Goal: Task Accomplishment & Management: Manage account settings

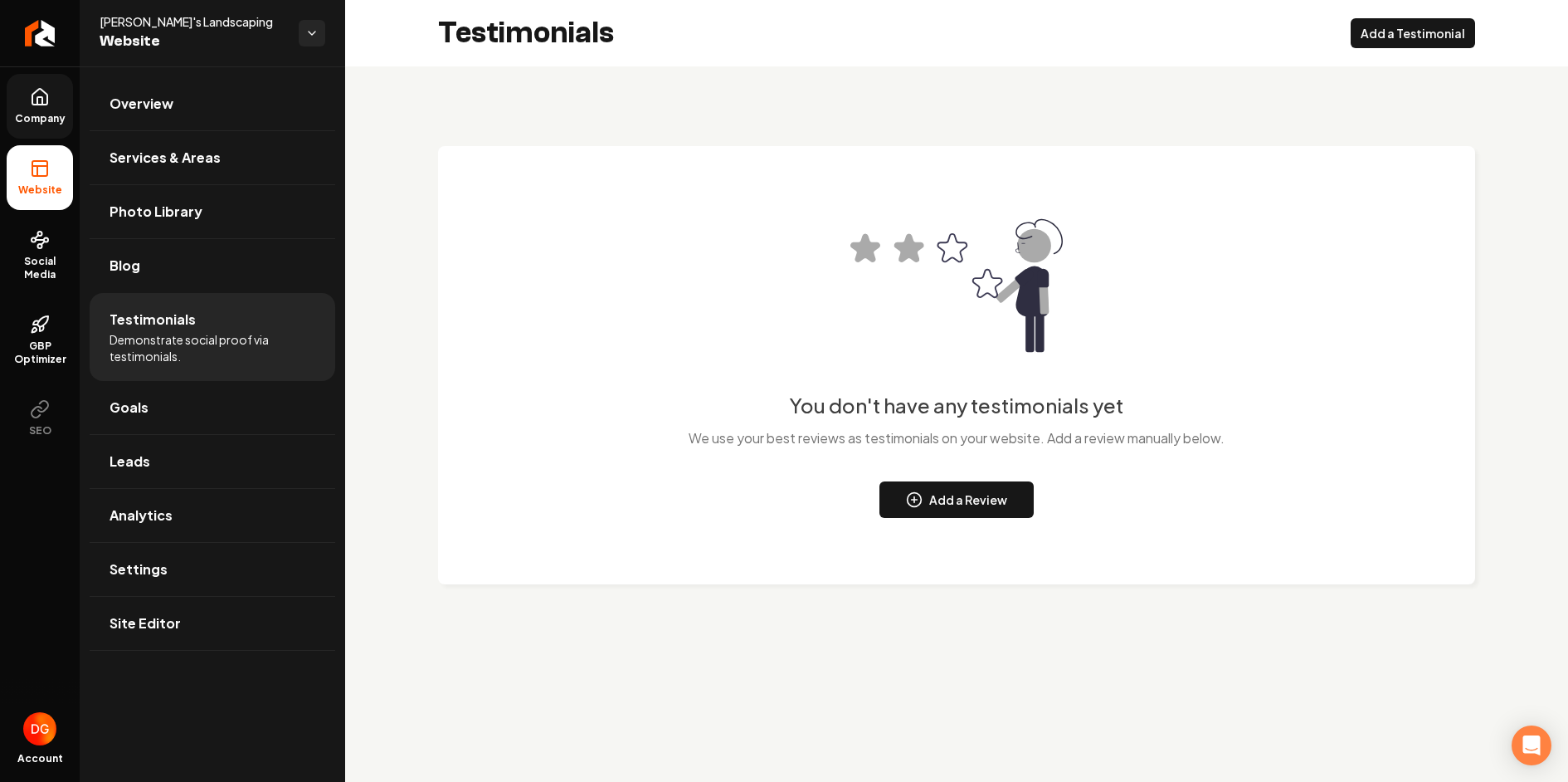
click at [43, 99] on icon at bounding box center [40, 97] width 20 height 20
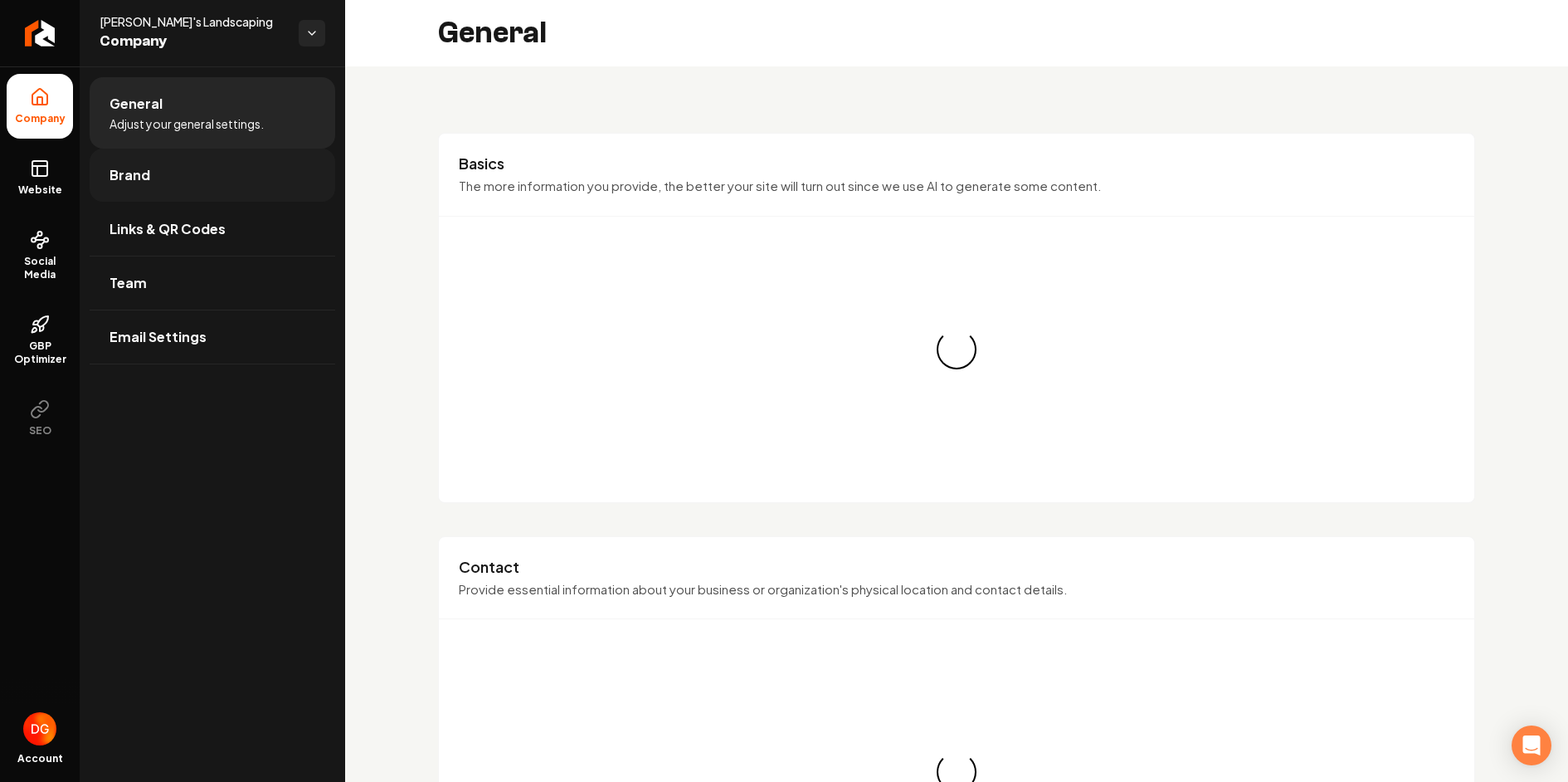
click at [175, 175] on link "Brand" at bounding box center [213, 175] width 246 height 53
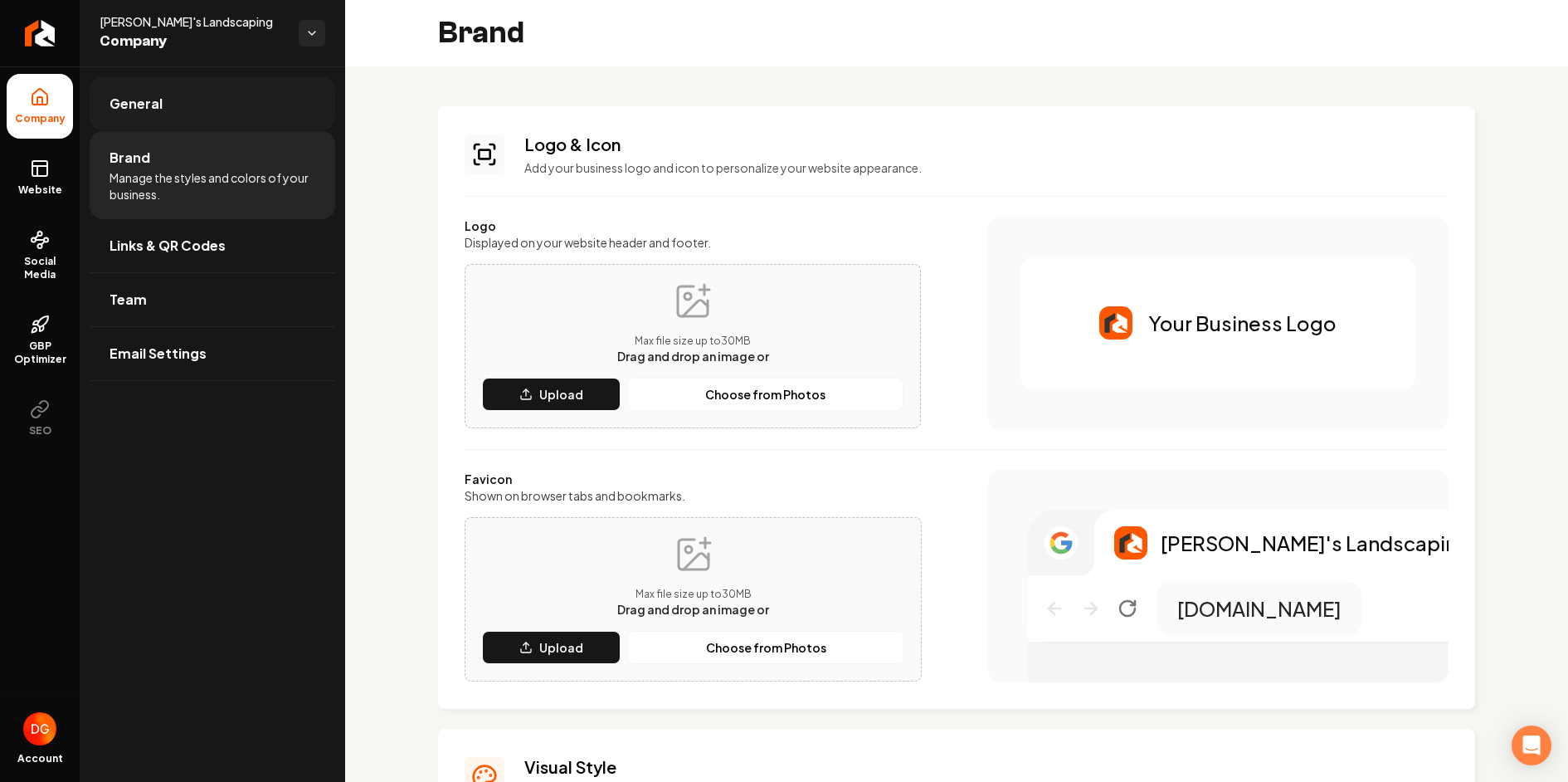
click at [197, 105] on link "General" at bounding box center [213, 103] width 246 height 53
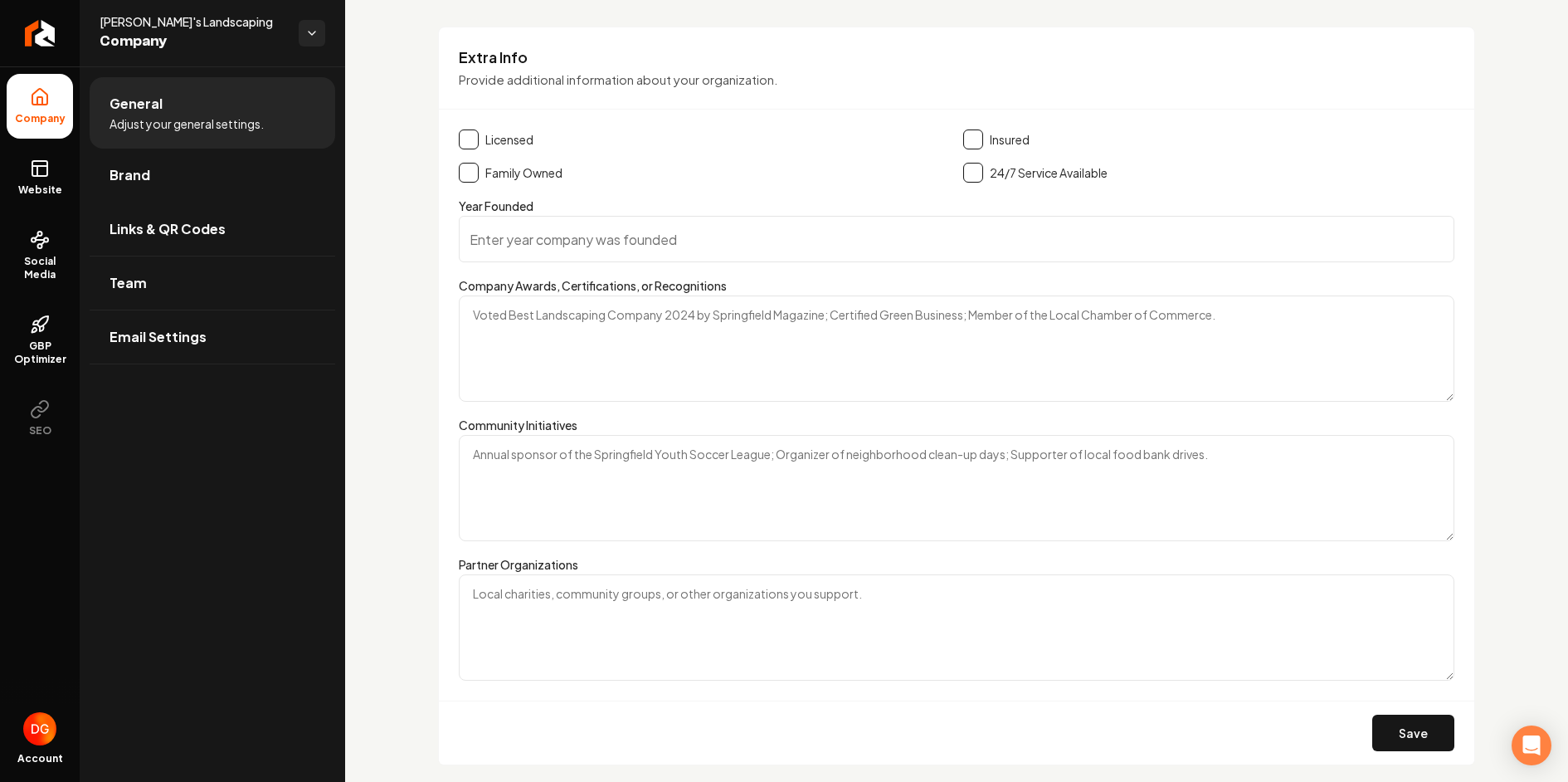
scroll to position [2465, 0]
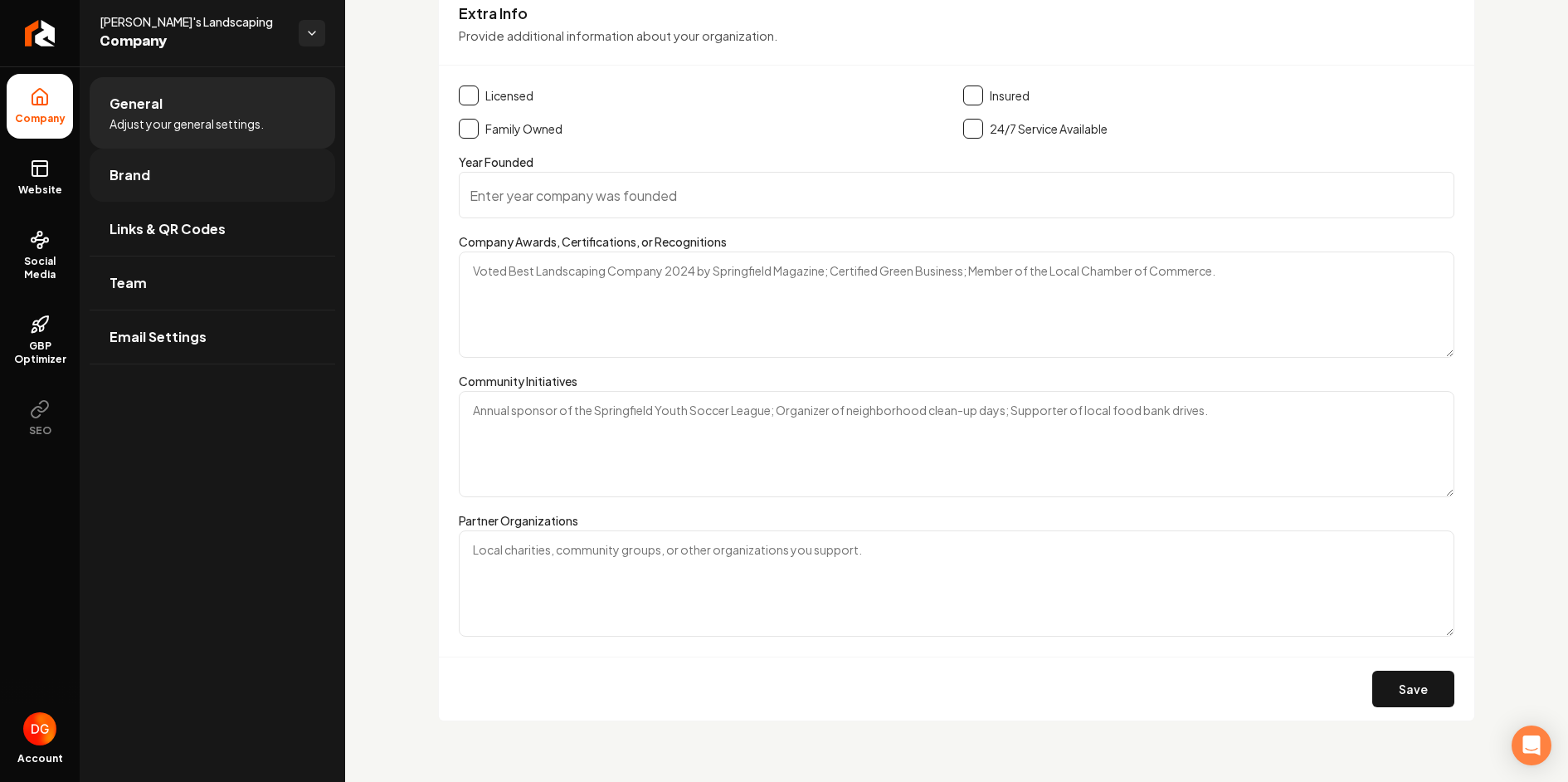
click at [204, 175] on link "Brand" at bounding box center [213, 175] width 246 height 53
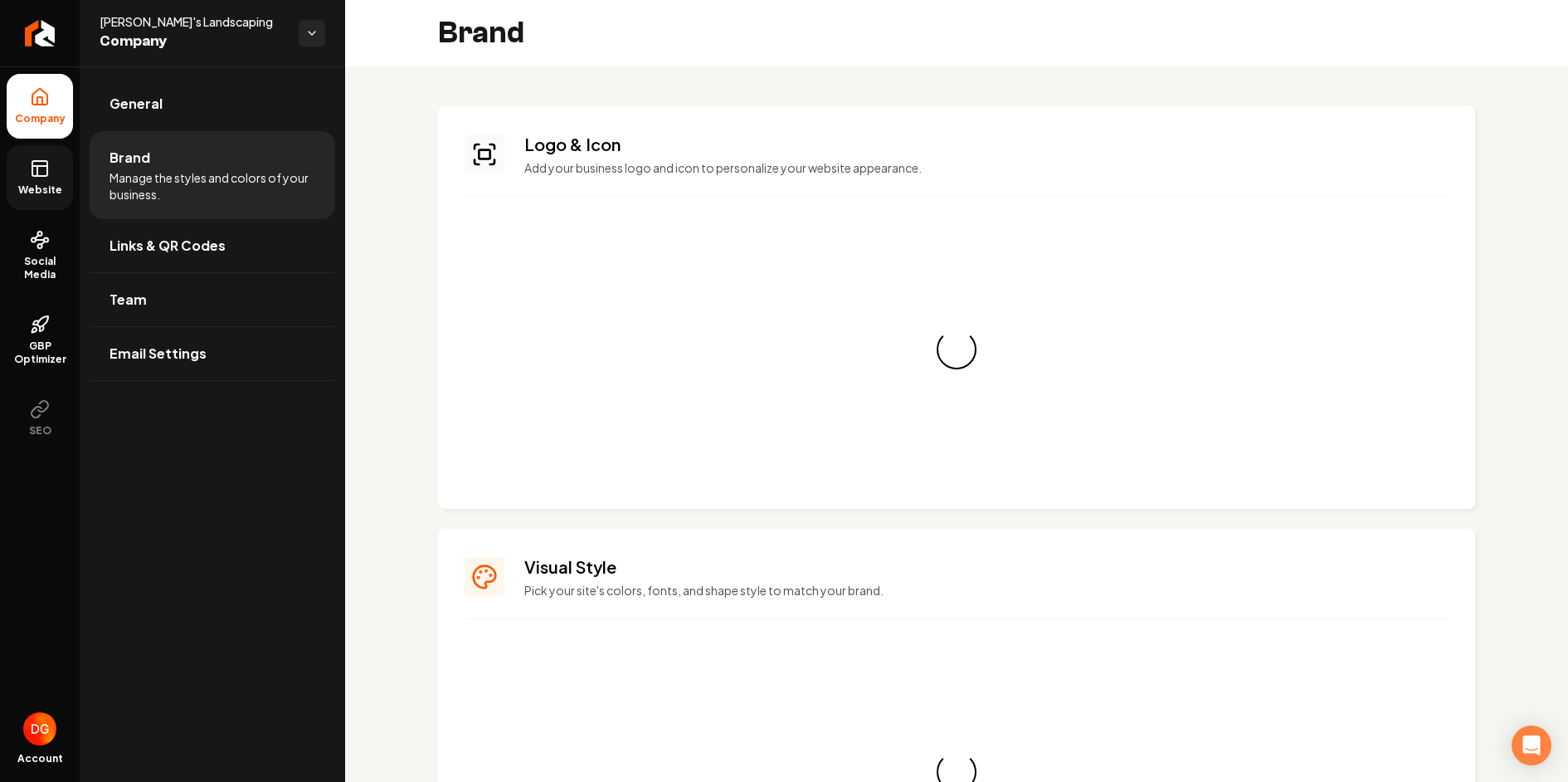
click at [48, 183] on span "Website" at bounding box center [40, 189] width 57 height 13
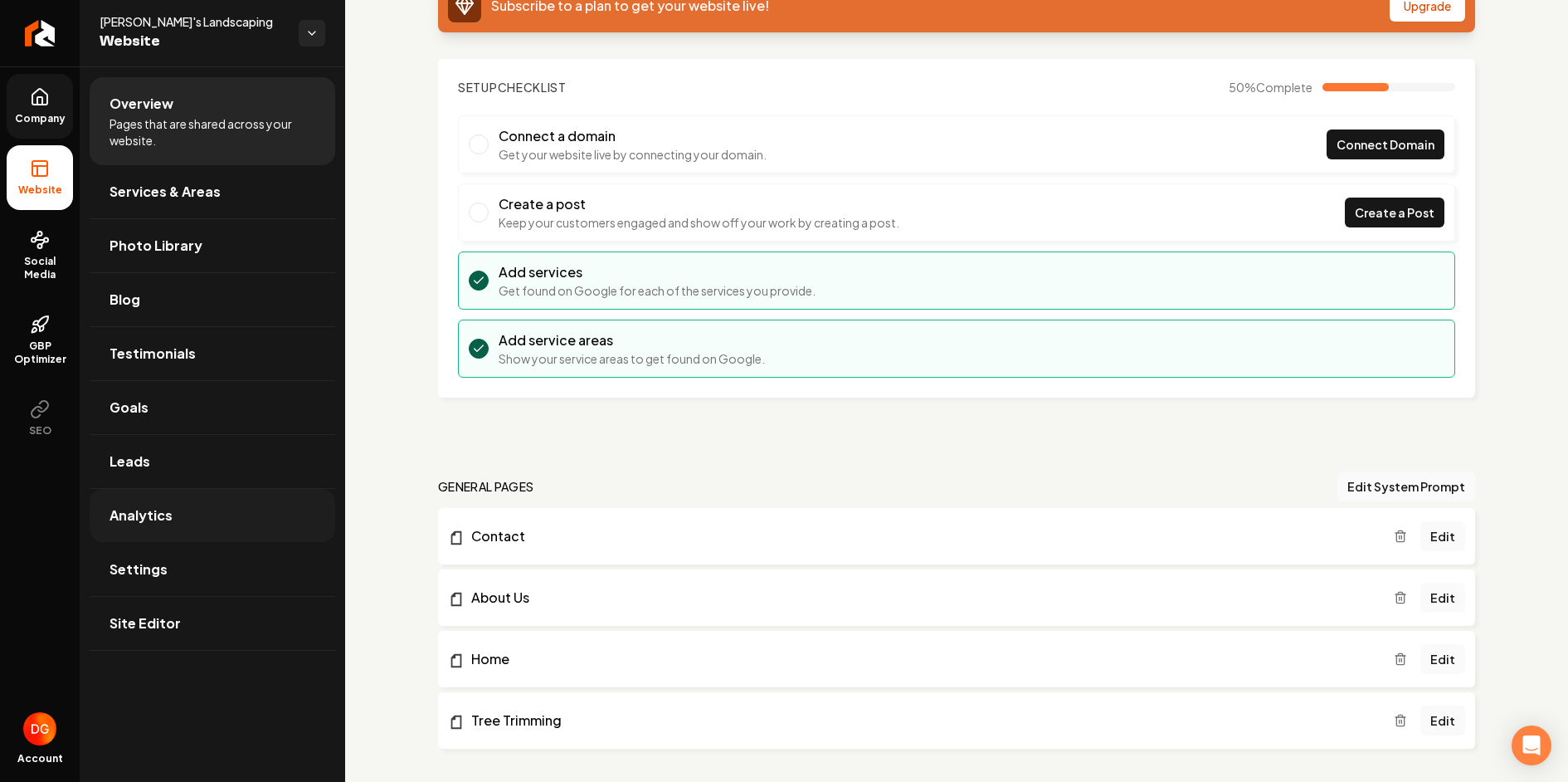
scroll to position [121, 0]
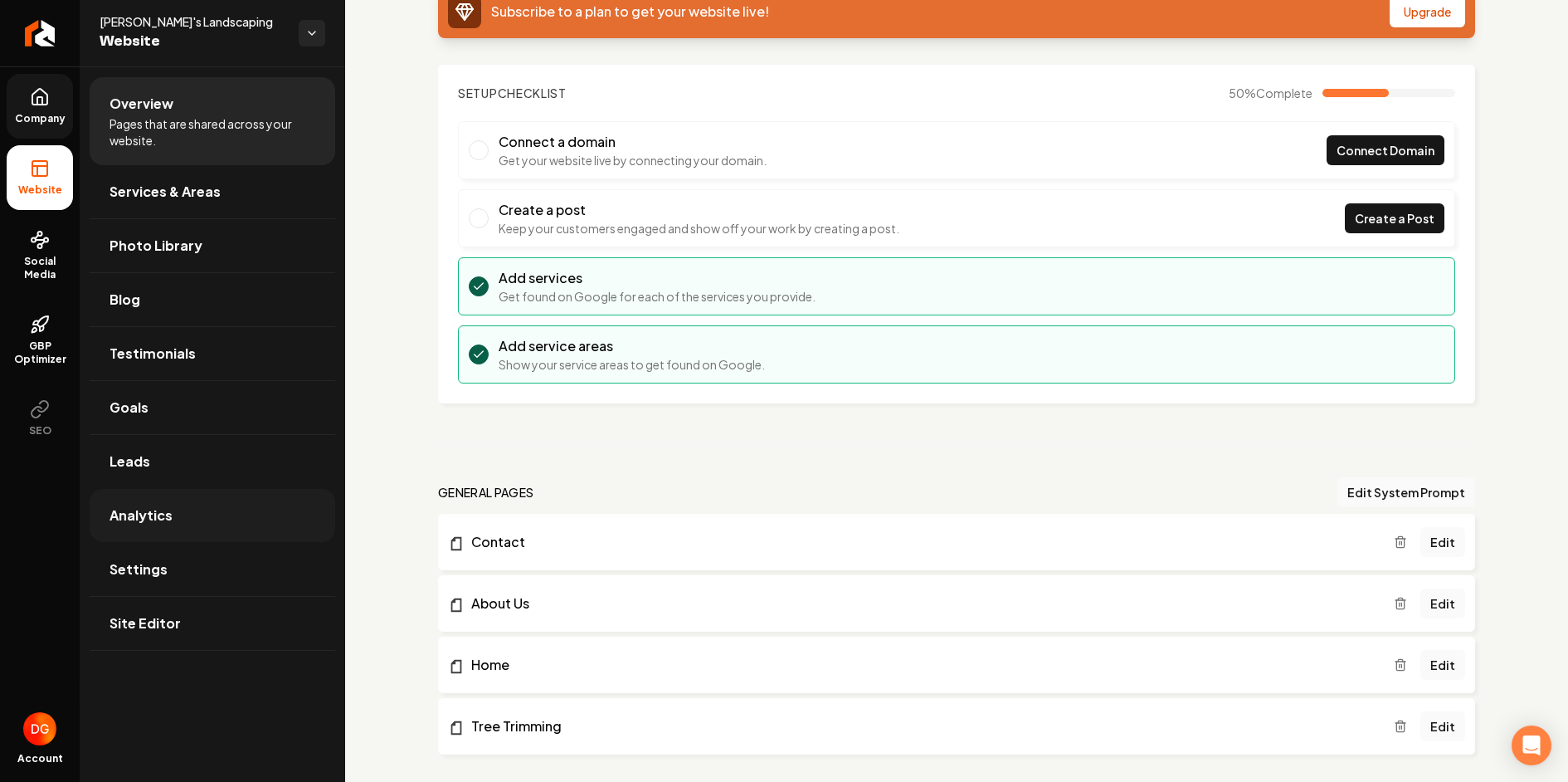
click at [121, 532] on link "Analytics" at bounding box center [213, 515] width 246 height 53
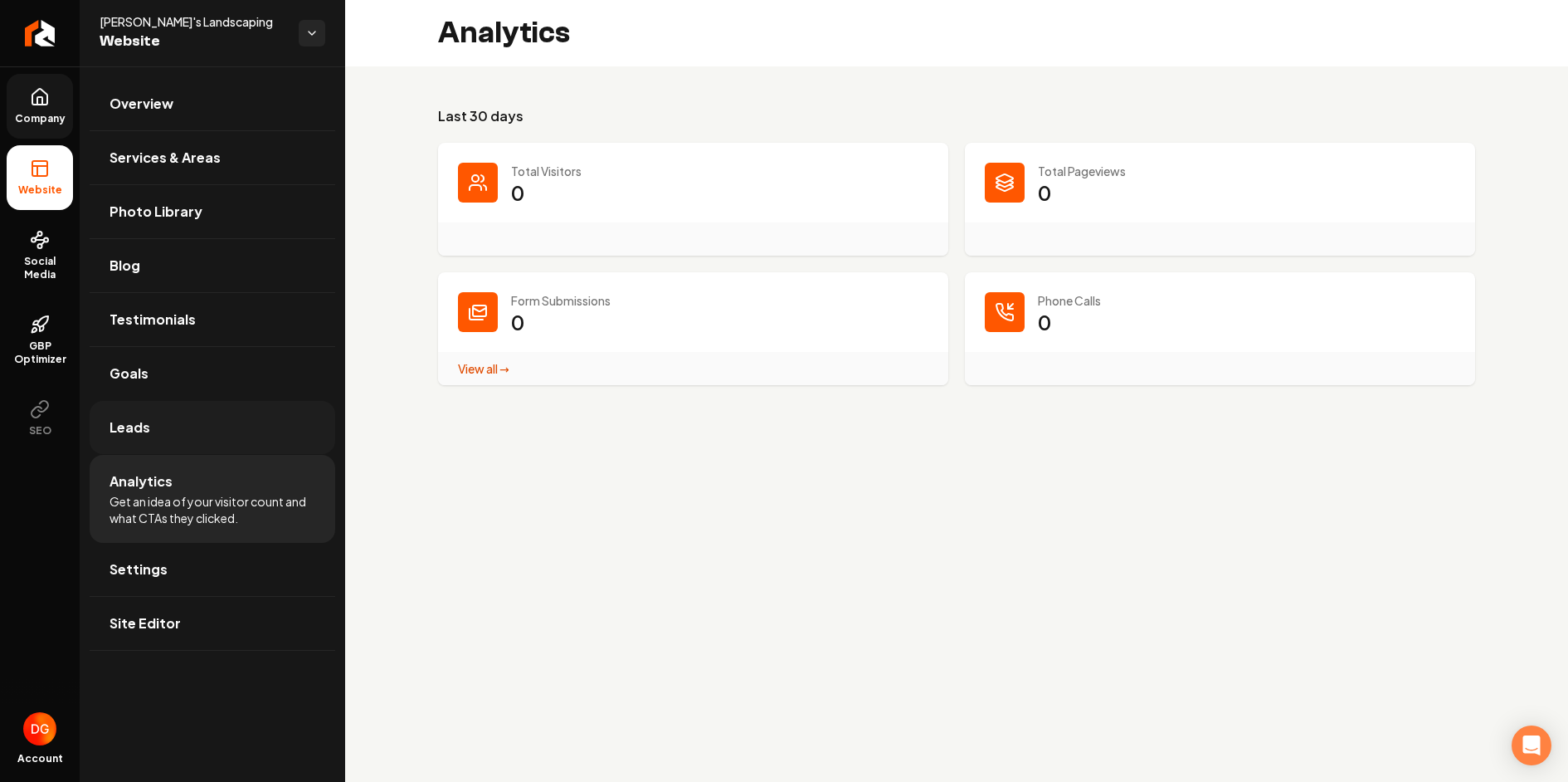
click at [152, 443] on link "Leads" at bounding box center [213, 427] width 246 height 53
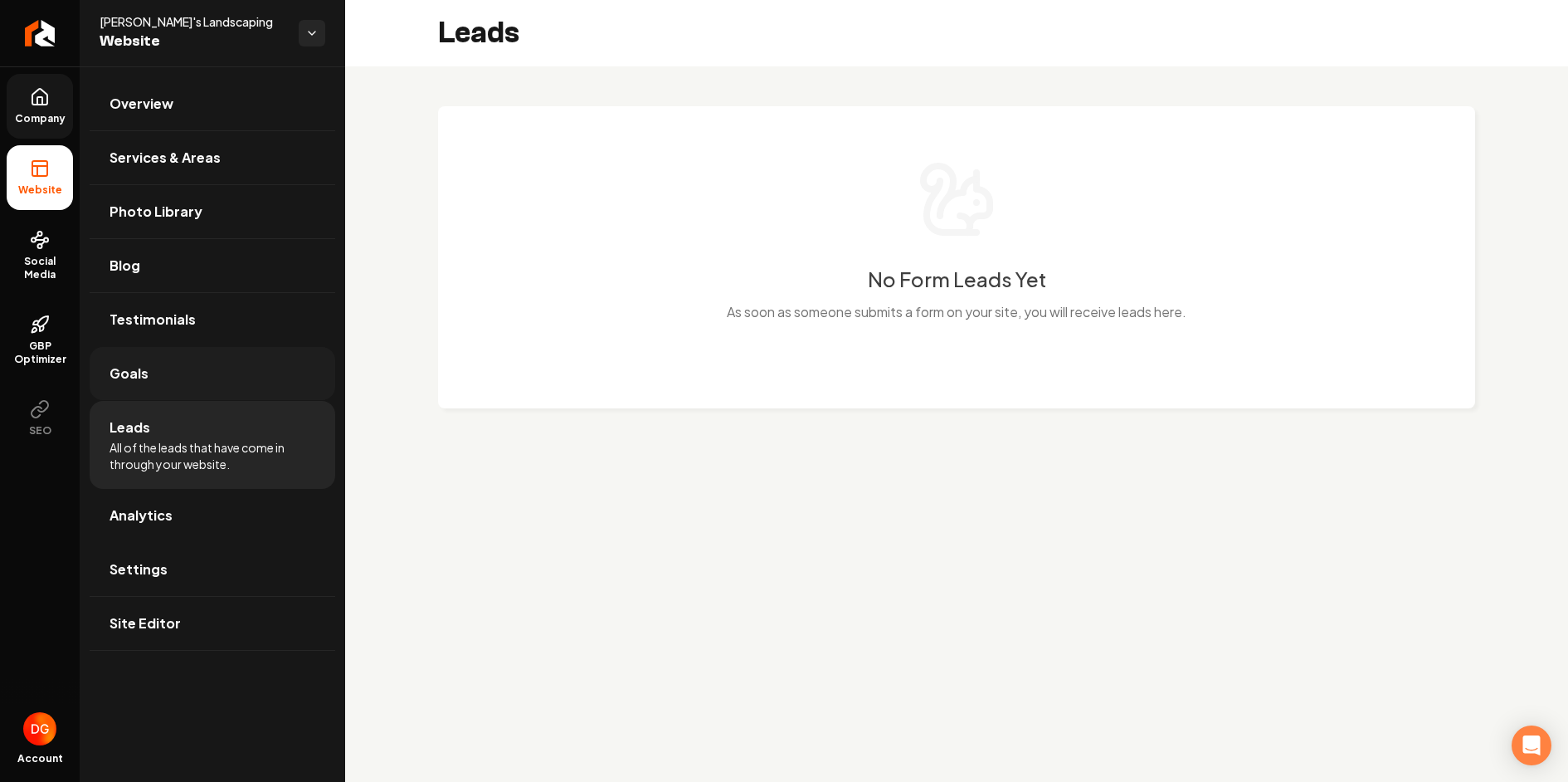
click at [149, 383] on link "Goals" at bounding box center [213, 373] width 246 height 53
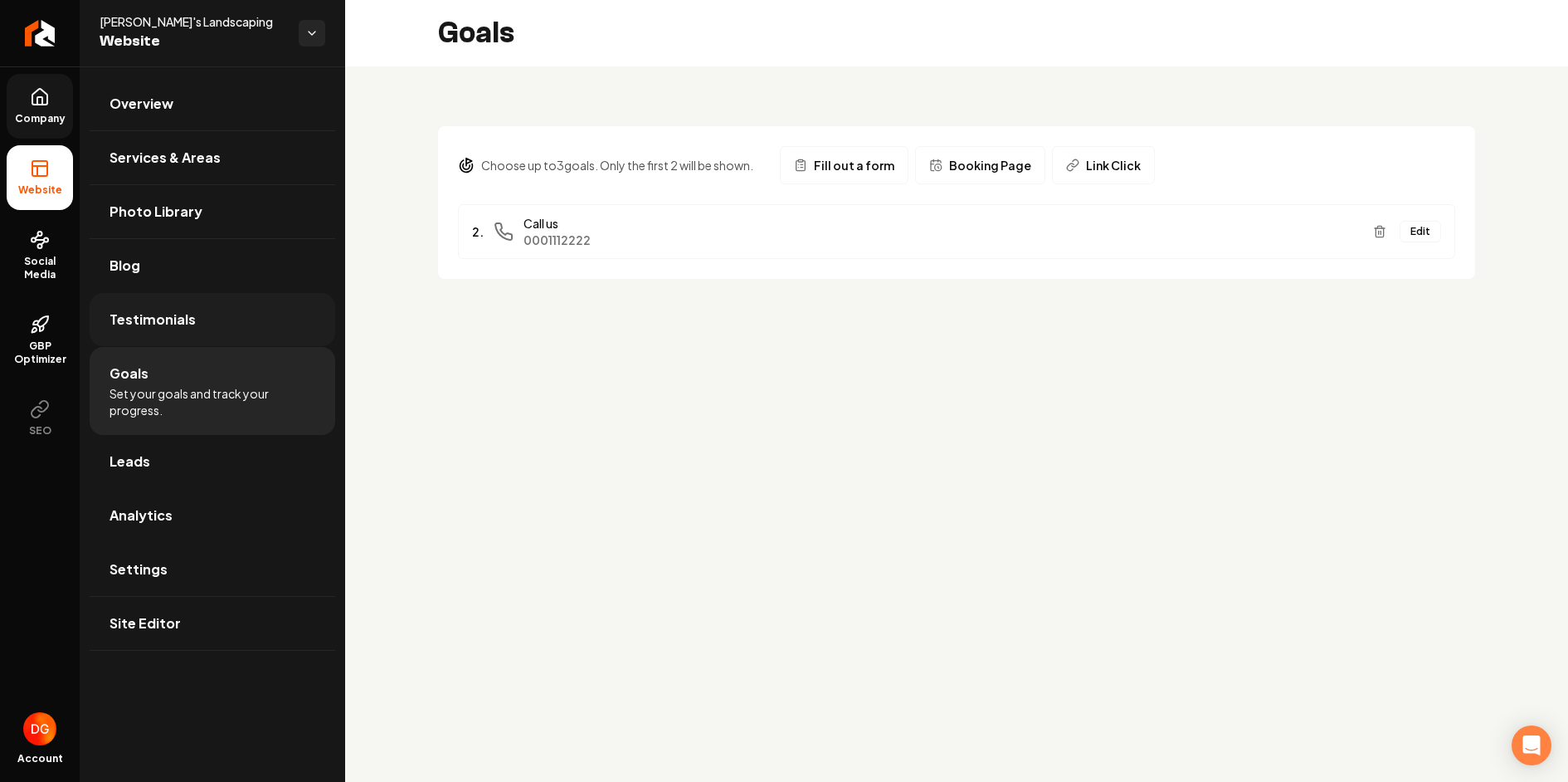
click at [191, 314] on link "Testimonials" at bounding box center [213, 319] width 246 height 53
click at [190, 263] on link "Blog" at bounding box center [213, 265] width 246 height 53
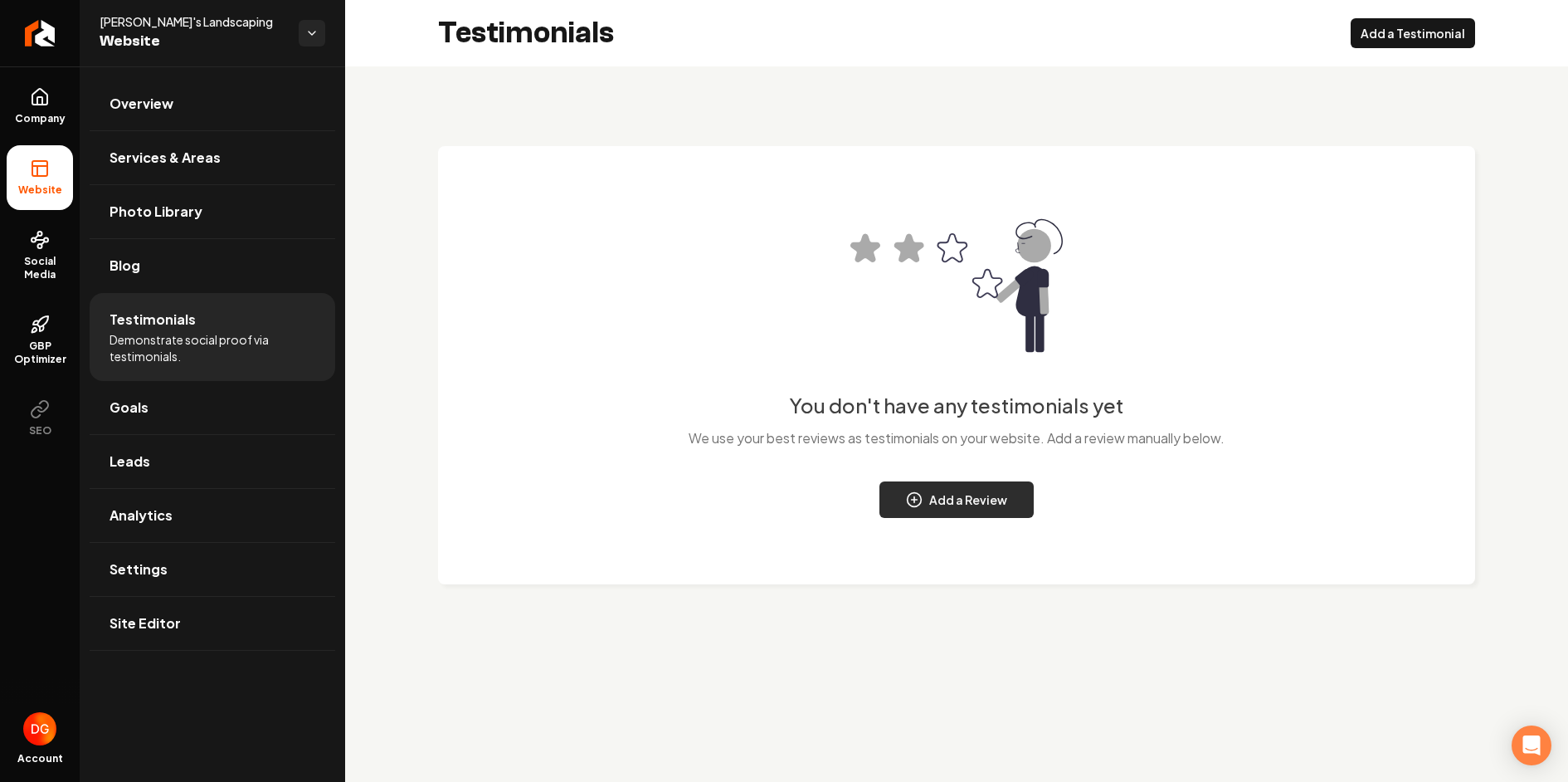
click at [958, 511] on button "Add a Review" at bounding box center [956, 499] width 154 height 37
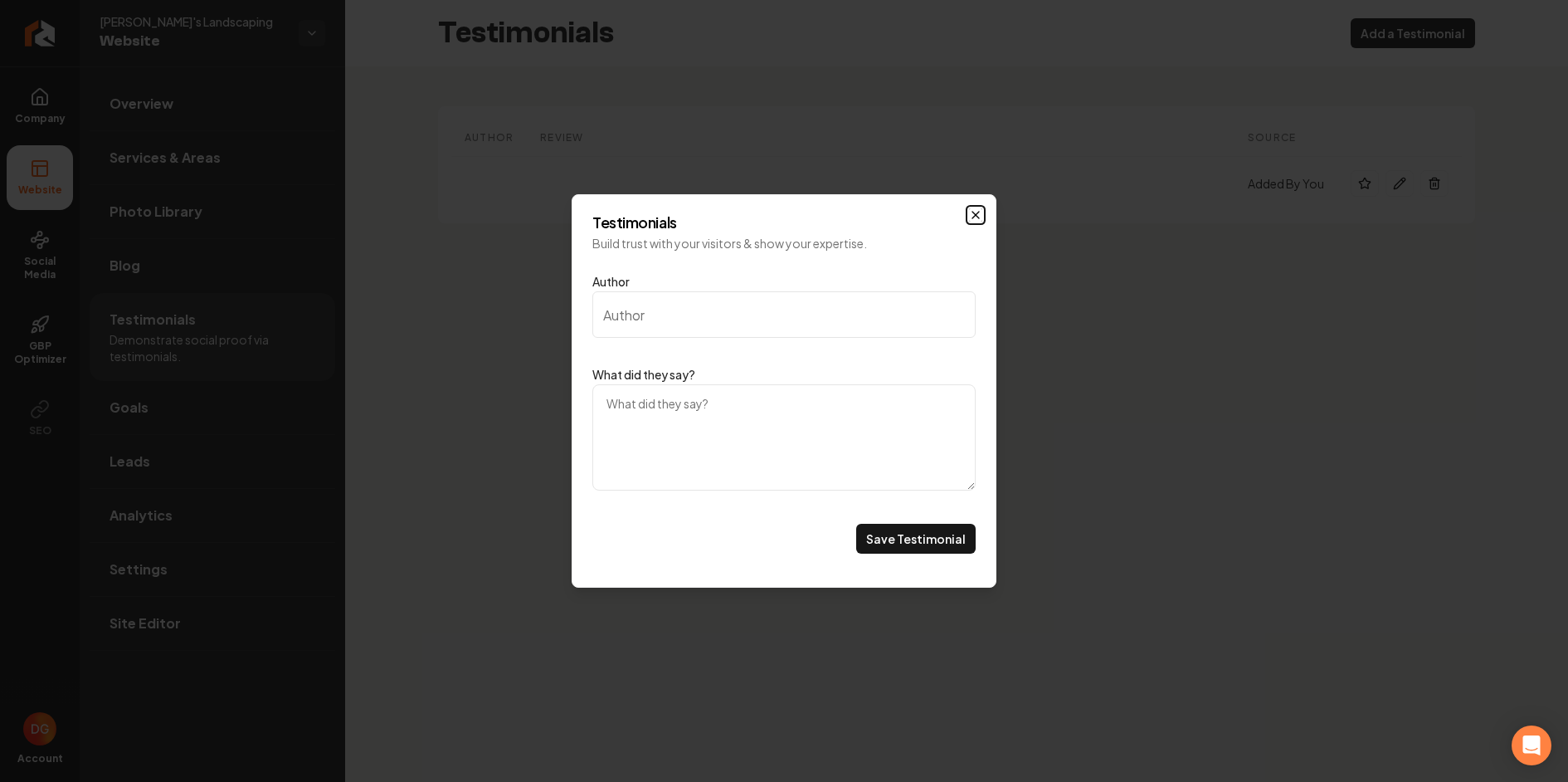
click at [971, 212] on icon "Main content area" at bounding box center [975, 214] width 13 height 13
